Goal: Task Accomplishment & Management: Manage account settings

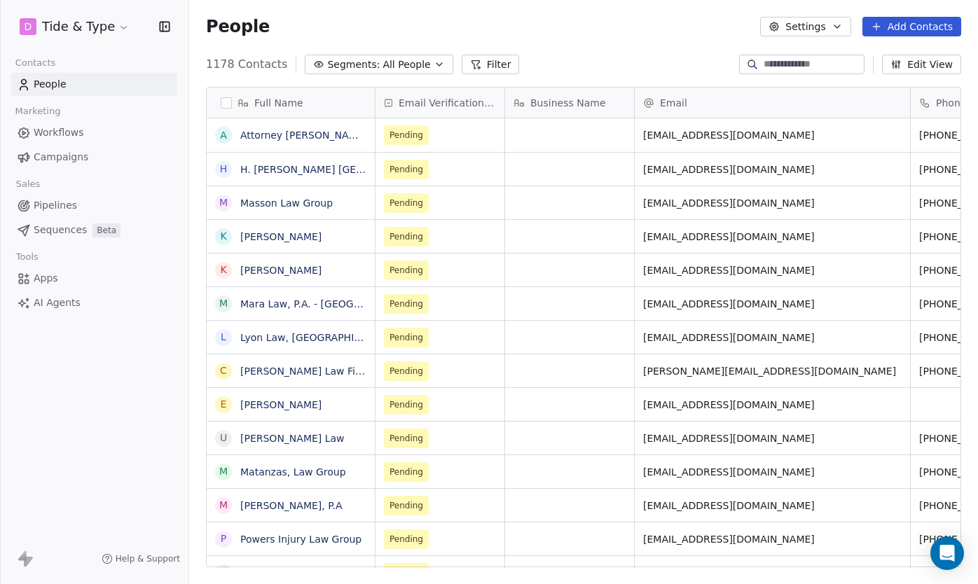
scroll to position [514, 788]
